Goal: Information Seeking & Learning: Find specific fact

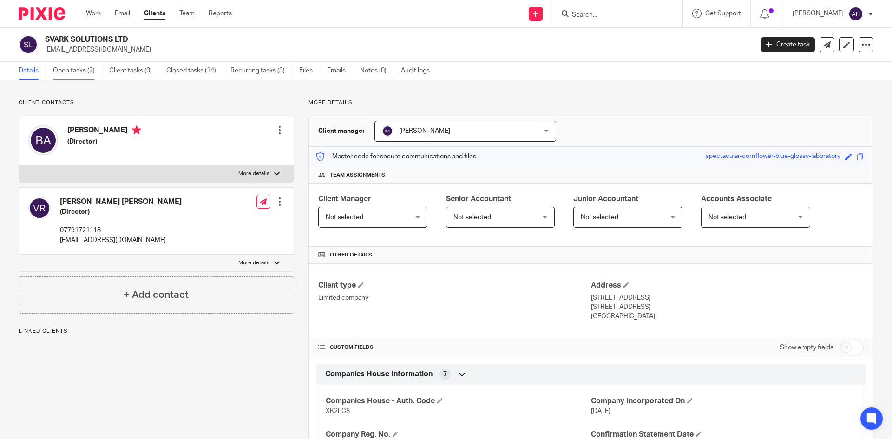
click at [65, 72] on link "Open tasks (2)" at bounding box center [77, 71] width 49 height 18
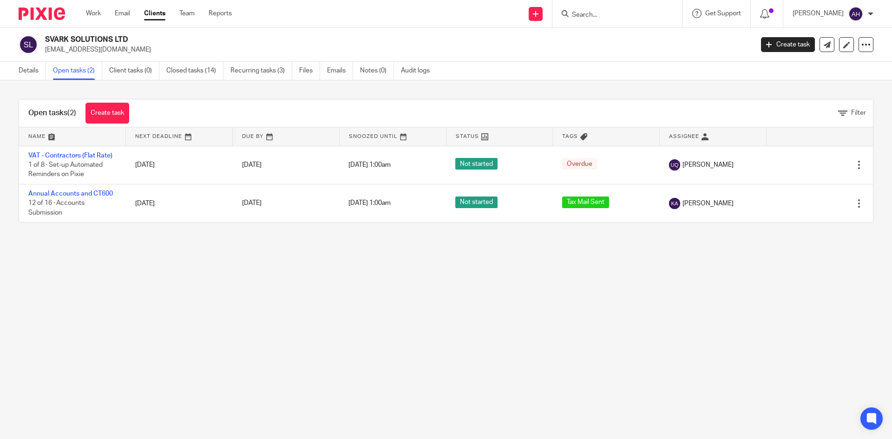
click at [325, 72] on ul "Details Open tasks (2) Client tasks (0) Closed tasks (14) Recurring tasks (3) F…" at bounding box center [231, 71] width 425 height 18
click at [329, 71] on link "Emails" at bounding box center [340, 71] width 26 height 18
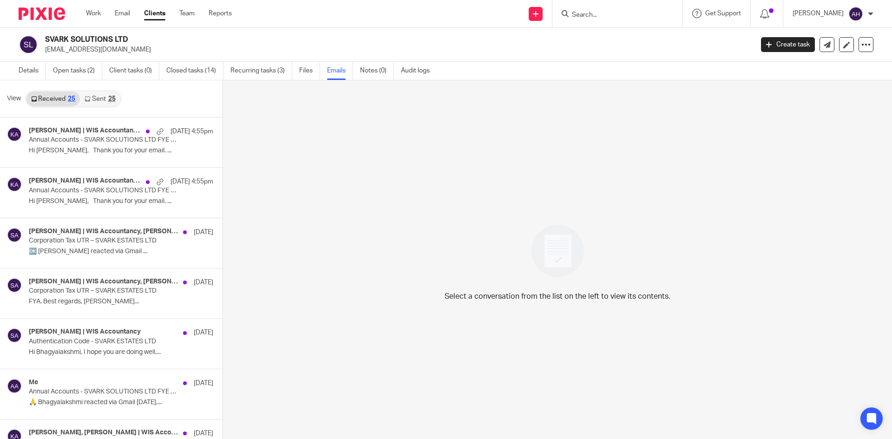
click at [87, 95] on link "Sent 25" at bounding box center [100, 99] width 40 height 15
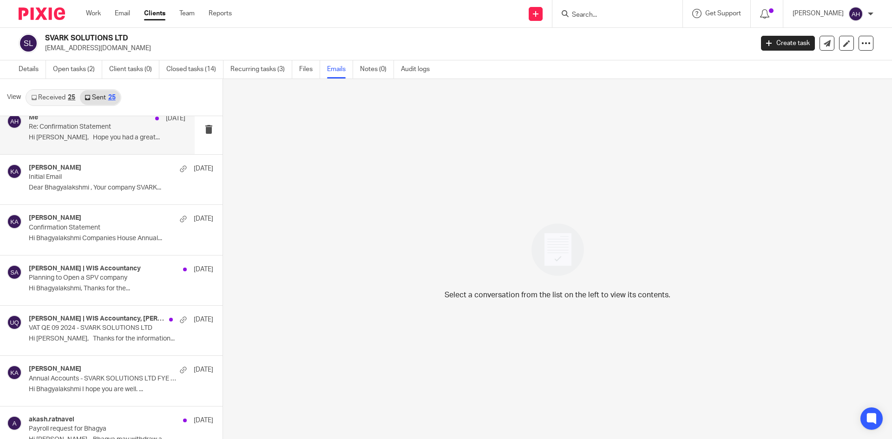
scroll to position [651, 0]
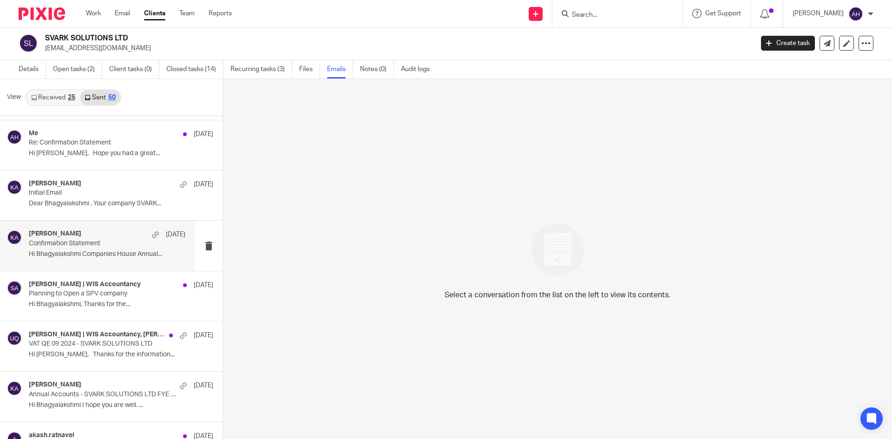
click at [97, 248] on div "Khalid Azeez 29 Jan Confirmation Statement Hi Bhagyalakshmi Companies House Ann…" at bounding box center [107, 245] width 157 height 31
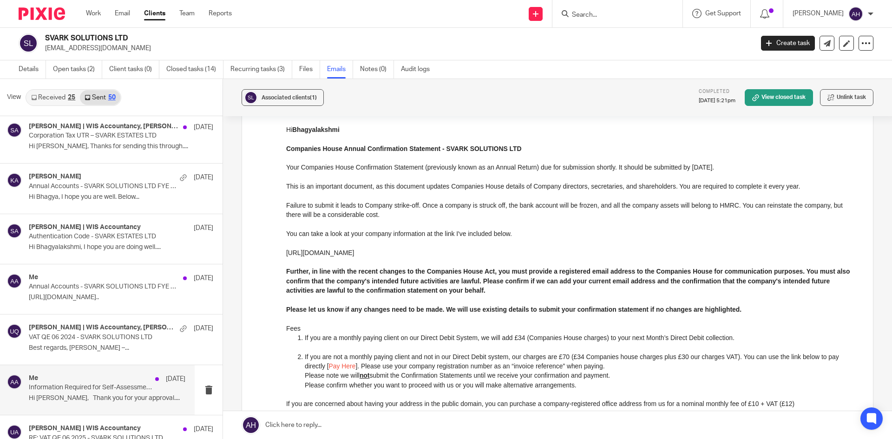
scroll to position [0, 0]
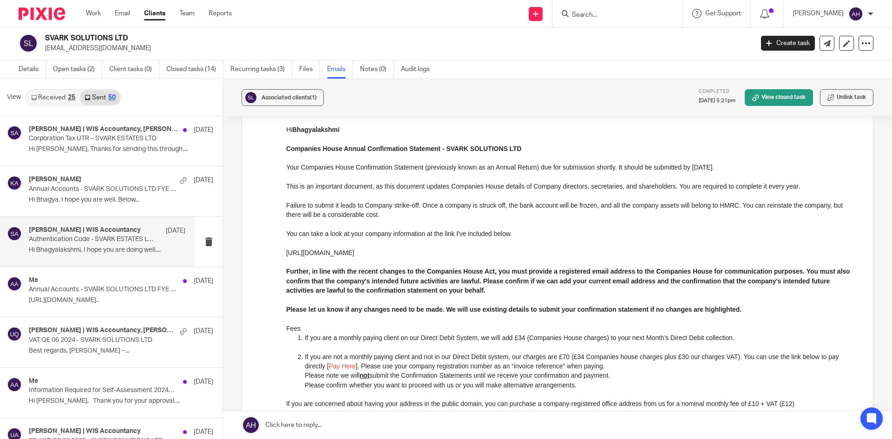
click at [80, 231] on h4 "Sarah Asfar | WIS Accountancy" at bounding box center [85, 230] width 112 height 8
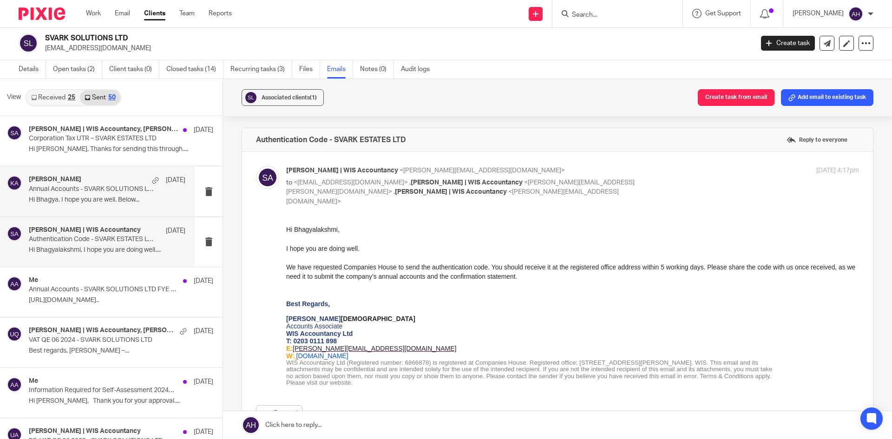
click at [87, 203] on p "Hi Bhagya, I hope you are well. Below..." at bounding box center [107, 200] width 157 height 8
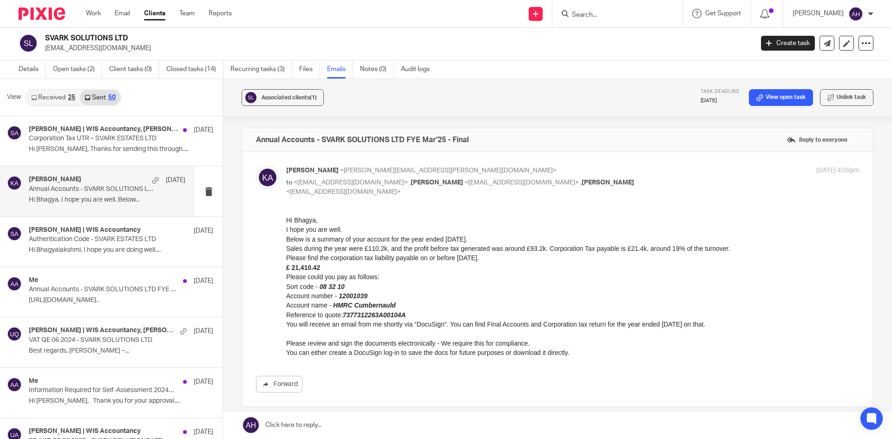
click at [606, 15] on input "Search" at bounding box center [613, 15] width 84 height 8
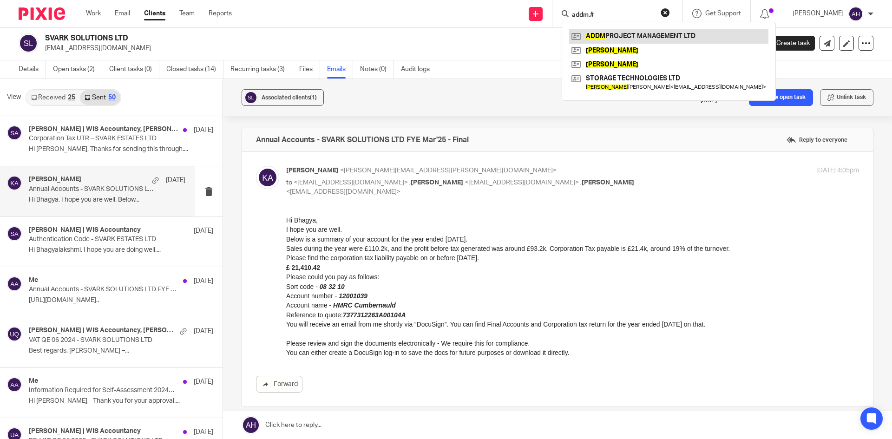
type input "addm,#"
click at [599, 39] on link at bounding box center [668, 36] width 199 height 14
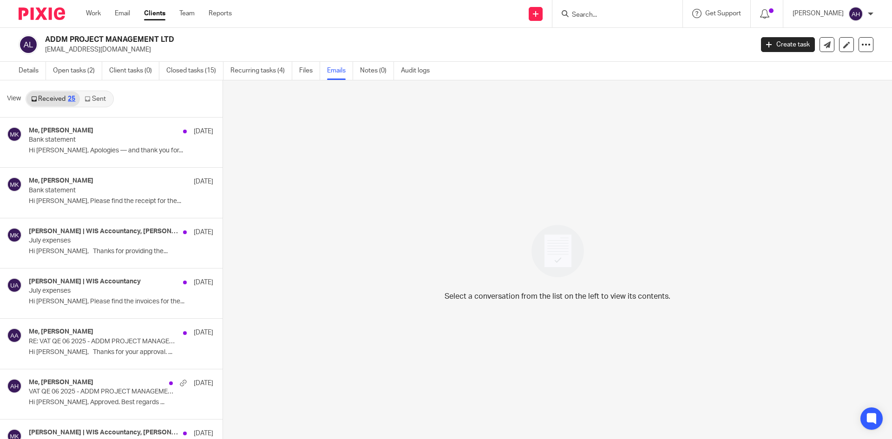
click at [98, 100] on link "Sent" at bounding box center [96, 99] width 33 height 15
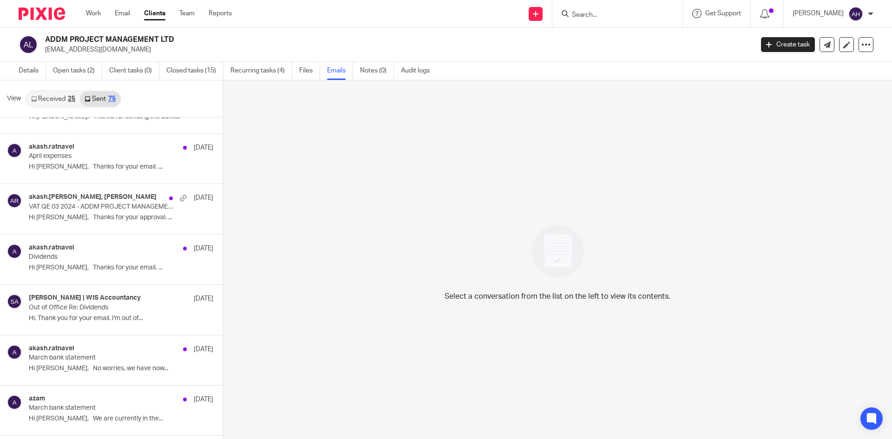
scroll to position [2788, 0]
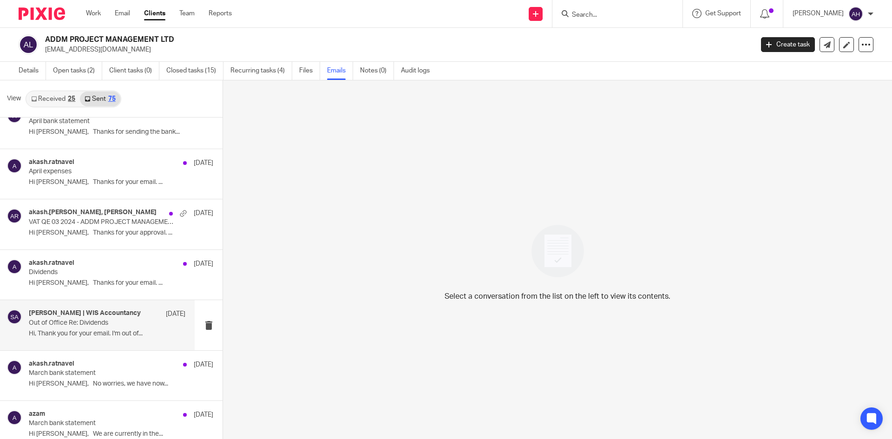
click at [90, 316] on h4 "[PERSON_NAME] | WIS Accountancy" at bounding box center [85, 313] width 112 height 8
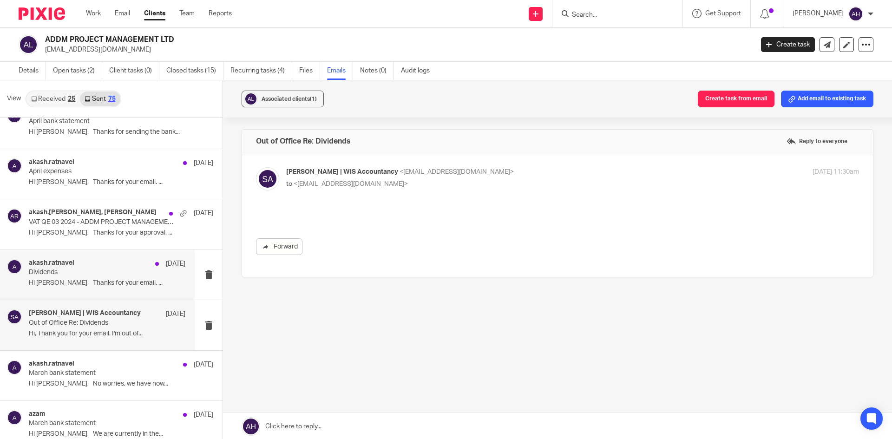
scroll to position [0, 0]
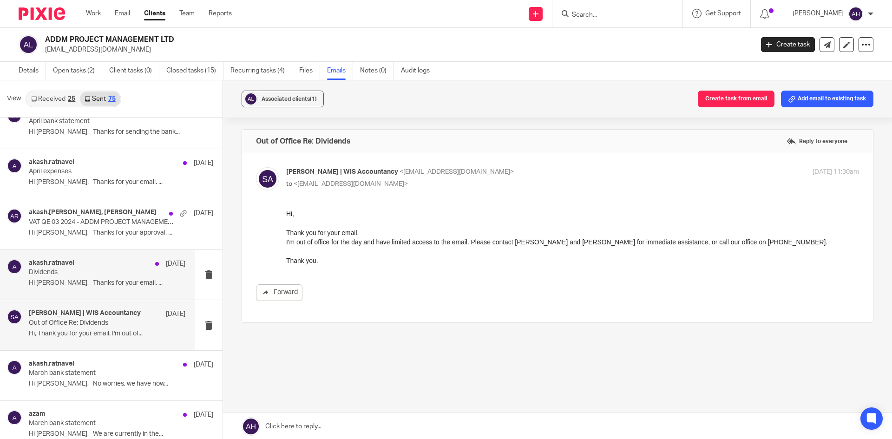
click at [92, 280] on p "Hi [PERSON_NAME], Thanks for your email. ..." at bounding box center [107, 283] width 157 height 8
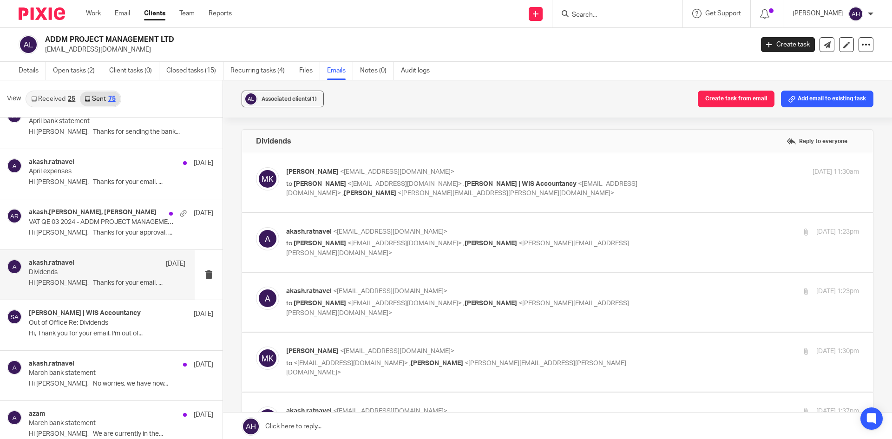
click at [340, 202] on label at bounding box center [557, 182] width 631 height 59
click at [256, 167] on input "checkbox" at bounding box center [256, 167] width 0 height 0
checkbox input "true"
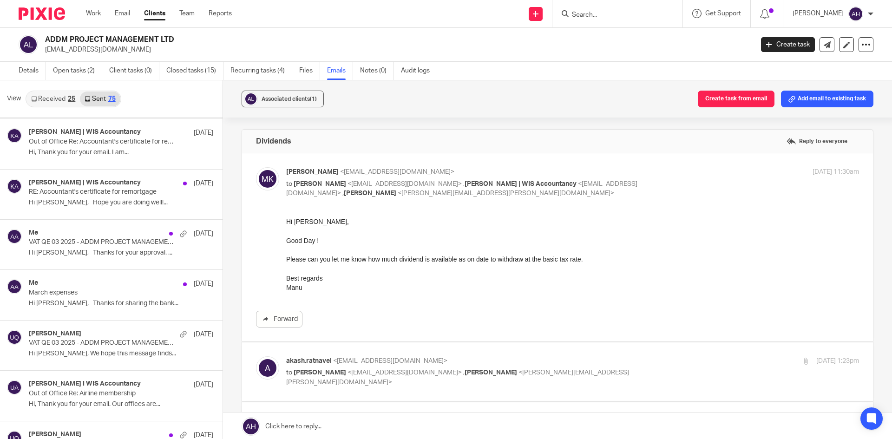
scroll to position [1998, 0]
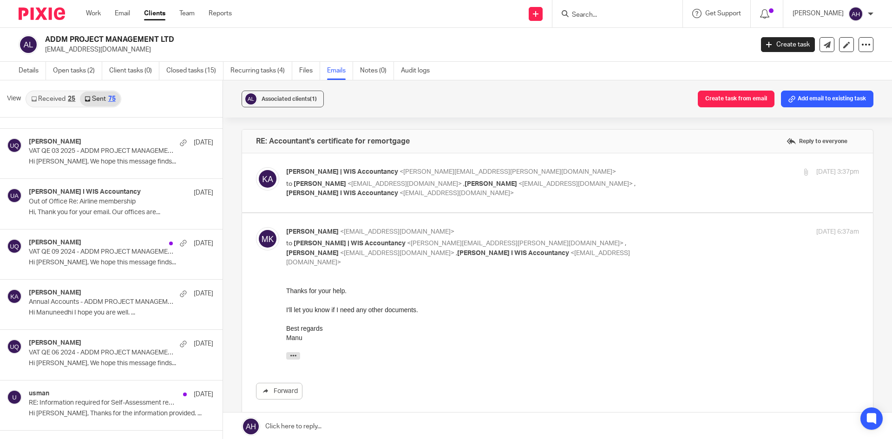
scroll to position [929, 0]
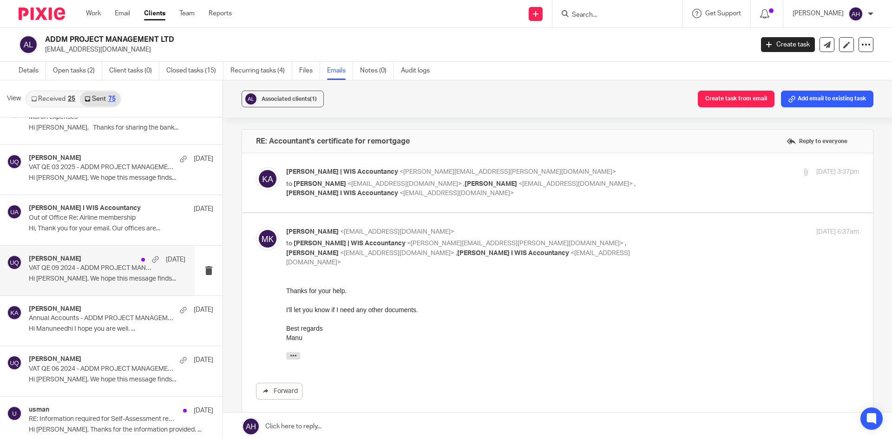
click at [88, 270] on p "VAT QE 09 2024 - ADDM PROJECT MANAGEMENT LTD" at bounding box center [91, 268] width 125 height 8
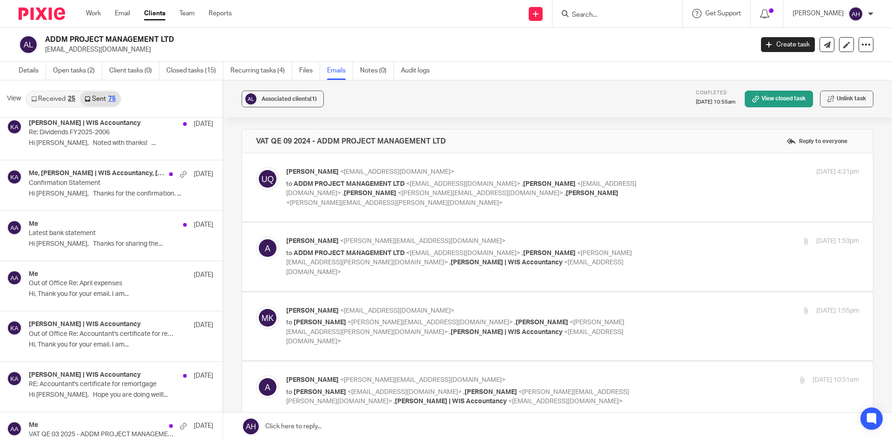
scroll to position [558, 0]
